Goal: Information Seeking & Learning: Learn about a topic

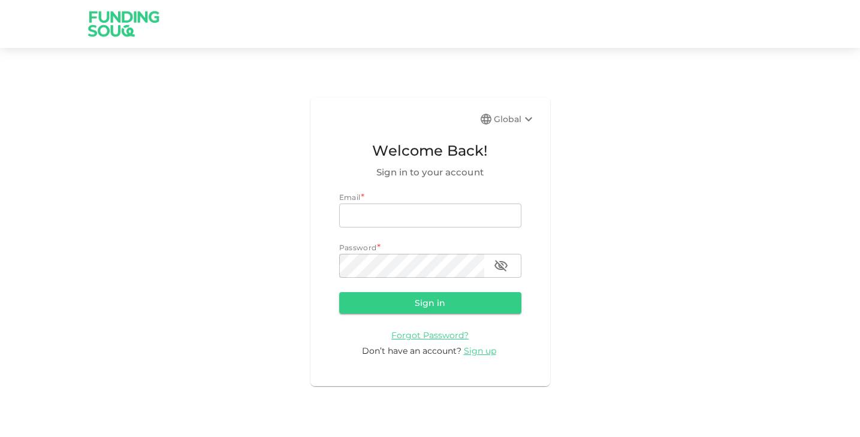
click at [103, 24] on img at bounding box center [124, 23] width 90 height 47
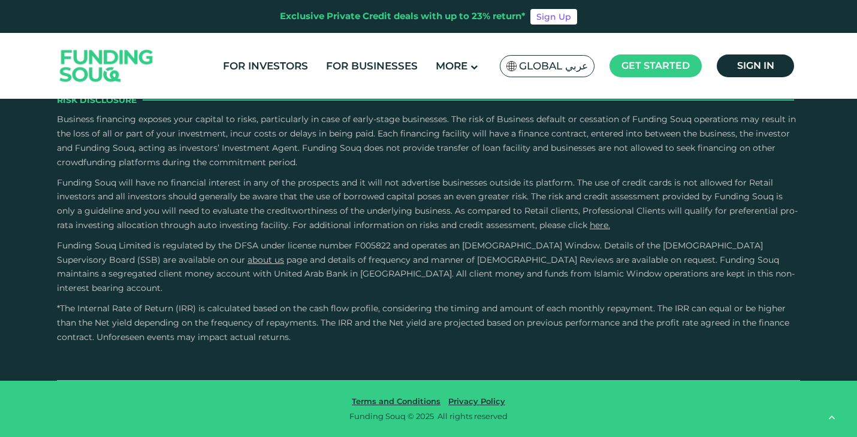
type tc-range-slider "4"
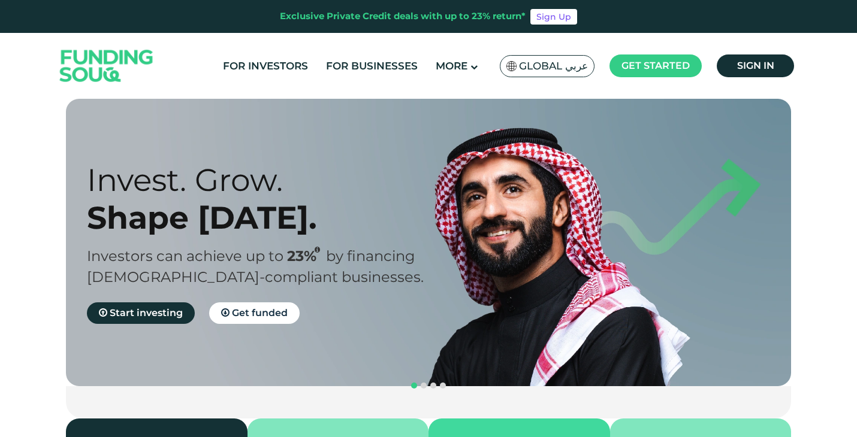
click at [103, 62] on img at bounding box center [106, 66] width 117 height 61
click at [199, 84] on div "For Investors For Businesses More About Us Global عربي" at bounding box center [428, 66] width 743 height 66
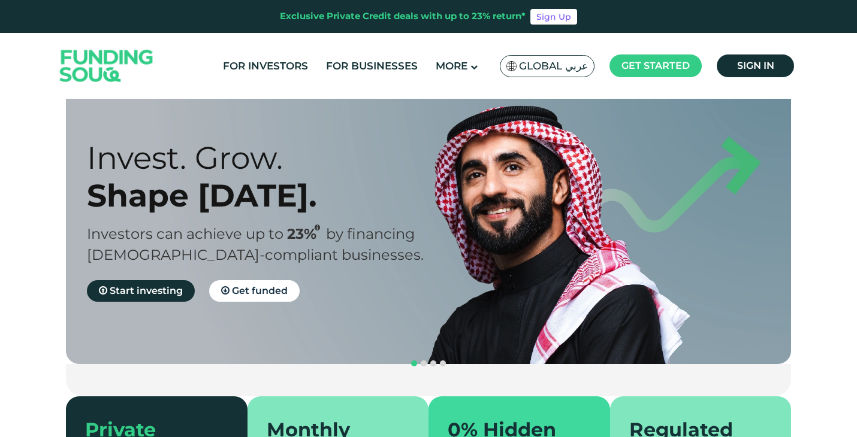
scroll to position [9, 0]
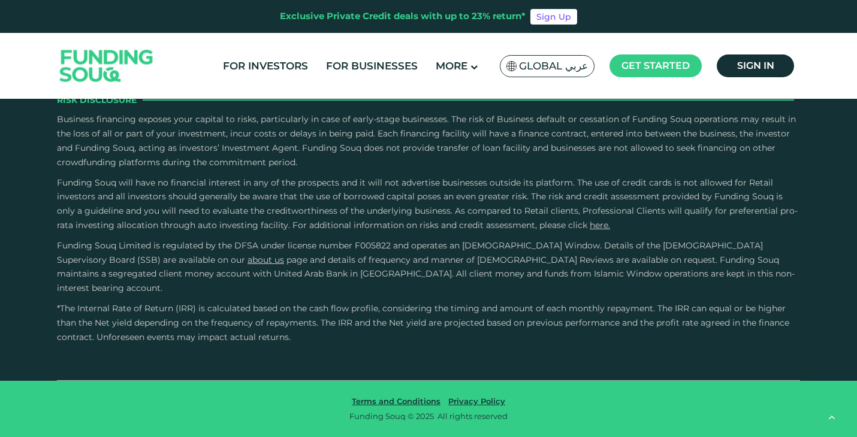
type tc-range-slider "4"
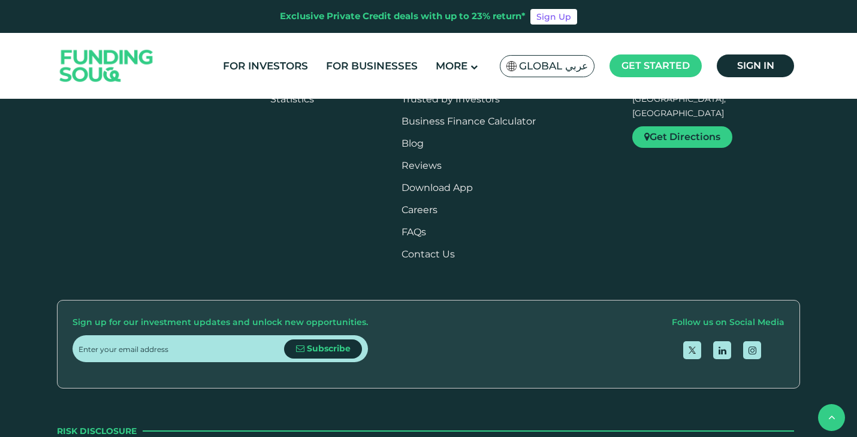
scroll to position [1358, 0]
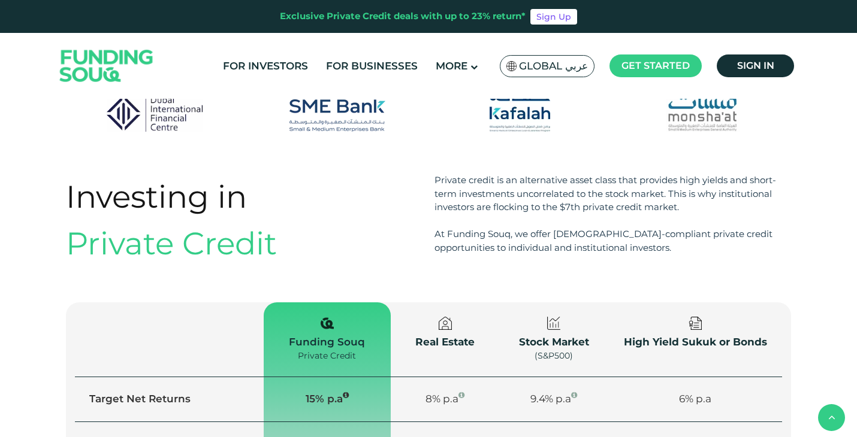
scroll to position [721, 0]
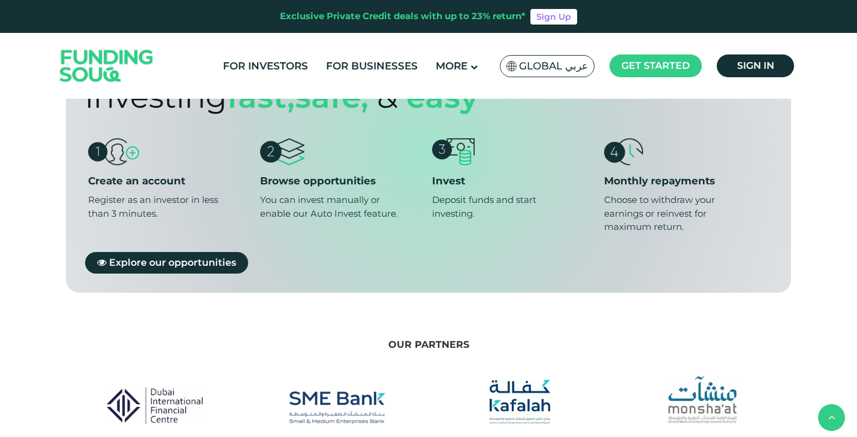
click at [567, 62] on span "Global عربي" at bounding box center [553, 66] width 69 height 14
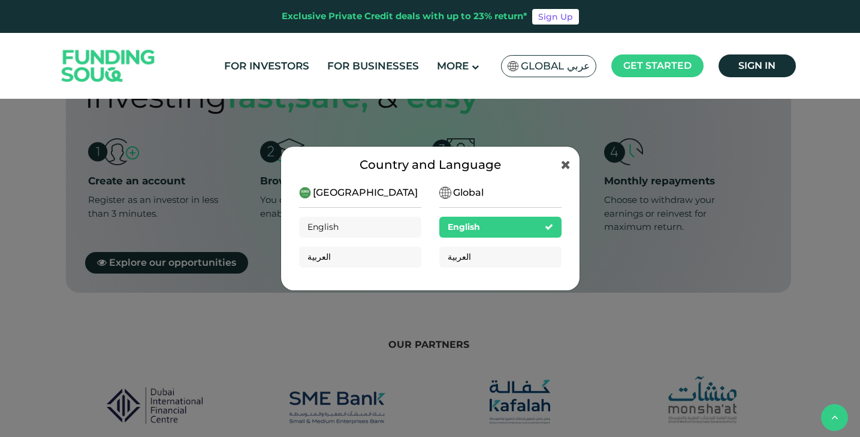
click at [395, 229] on div "English" at bounding box center [360, 227] width 122 height 21
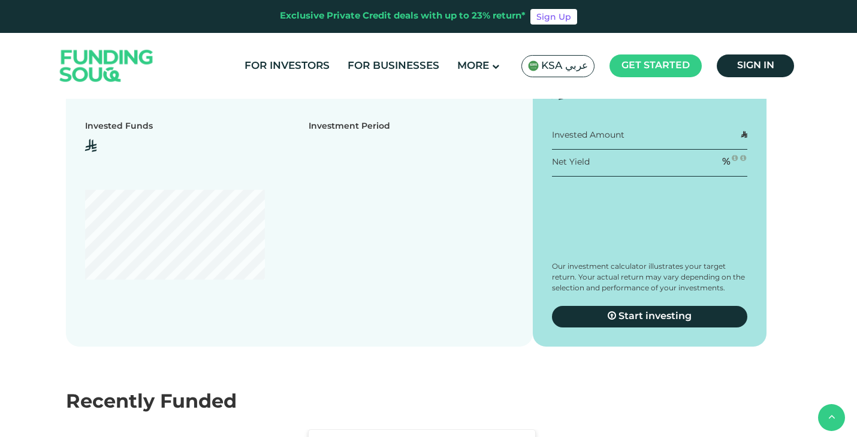
scroll to position [1162, 0]
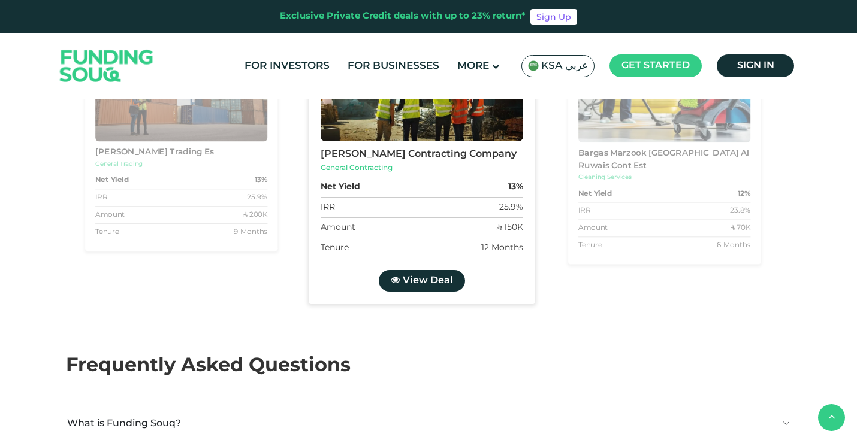
scroll to position [1582, 0]
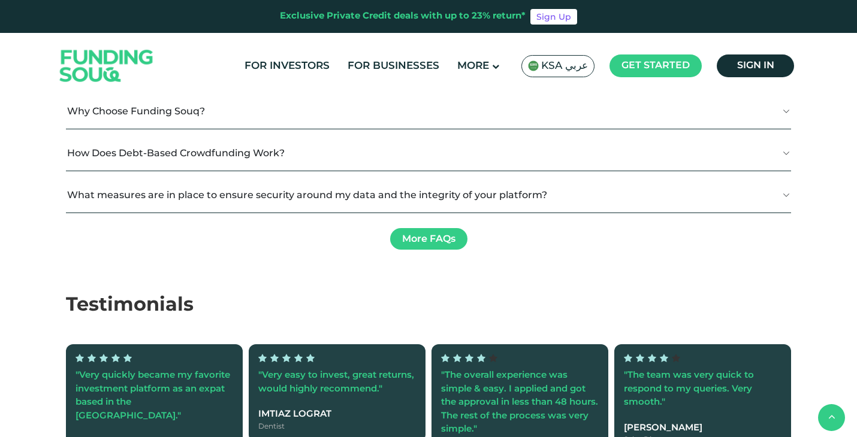
type tc-range-slider "4"
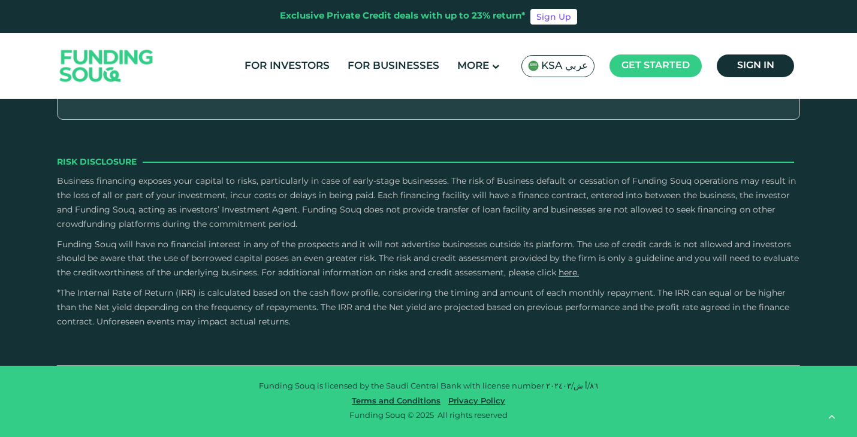
scroll to position [3296, 0]
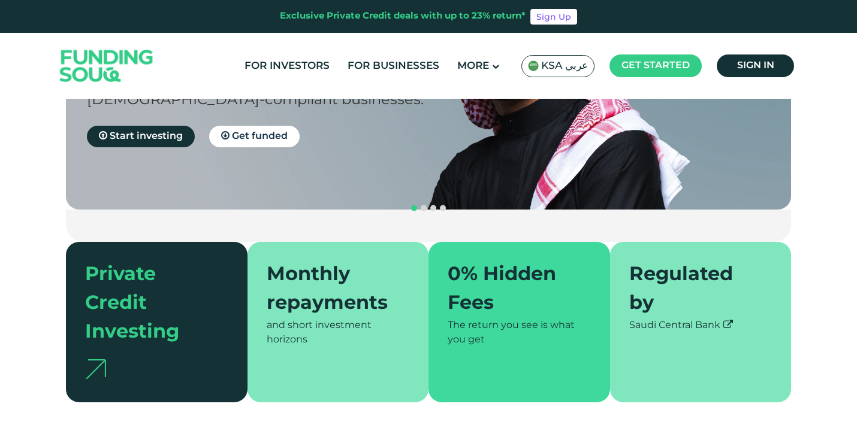
scroll to position [0, 0]
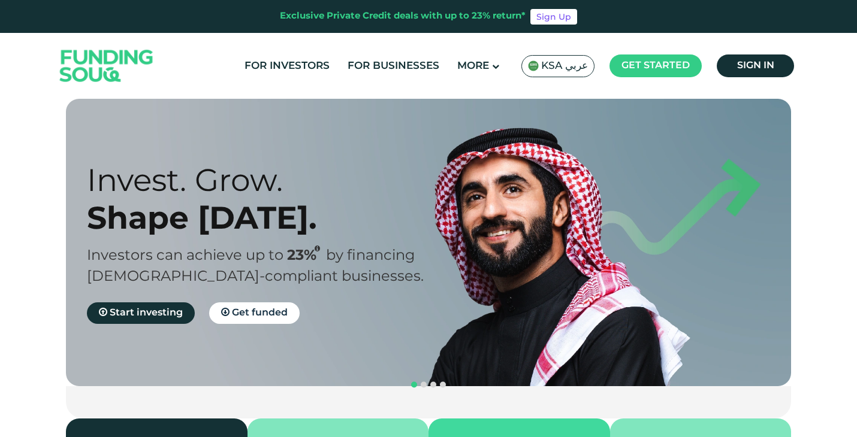
click at [424, 382] on span "navigation" at bounding box center [424, 385] width 6 height 6
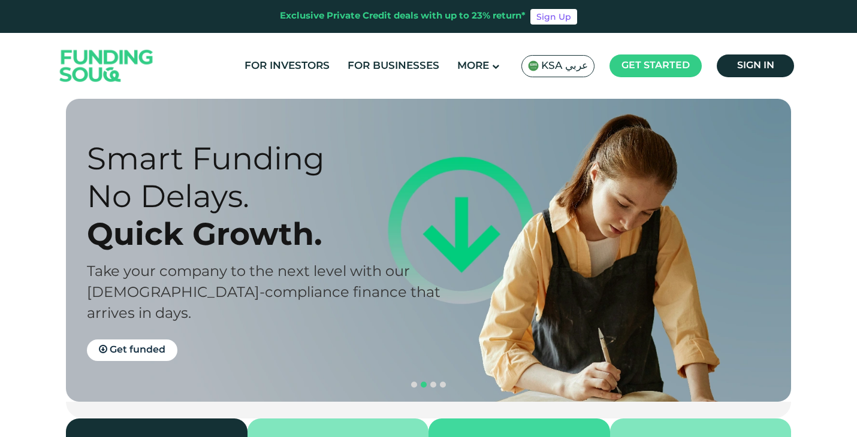
click at [432, 382] on span "navigation" at bounding box center [433, 385] width 6 height 6
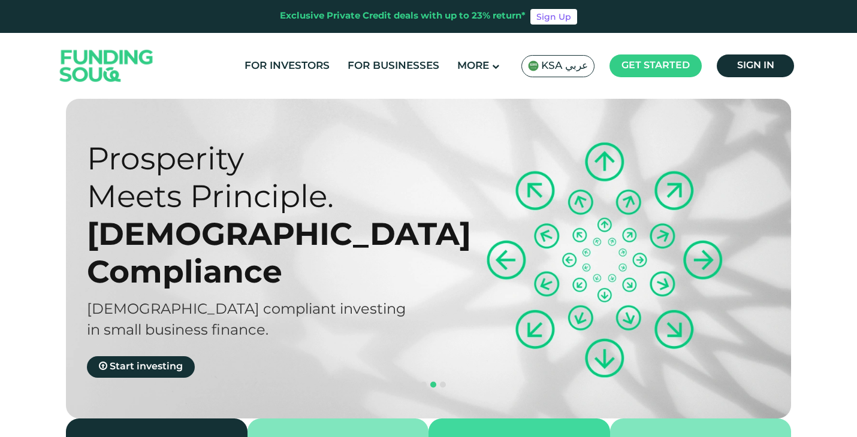
click at [443, 382] on span "navigation" at bounding box center [443, 385] width 6 height 6
